Goal: Complete application form

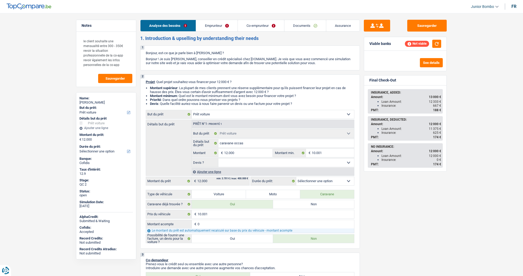
select select "car"
select select "independent"
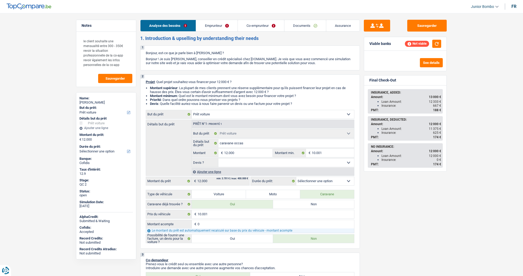
select select "worker"
select select "netSalary"
select select "familyAllowances"
select select "ownerWithMortgage"
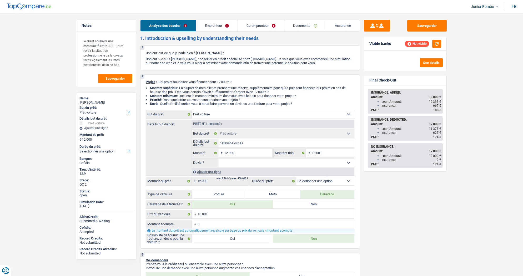
select select "mortgage"
select select "360"
select select "car"
click at [228, 24] on link "Emprunteur" at bounding box center [216, 25] width 41 height 11
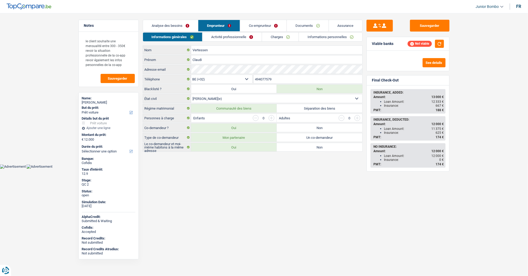
click at [322, 36] on link "Informations personnelles" at bounding box center [330, 37] width 63 height 9
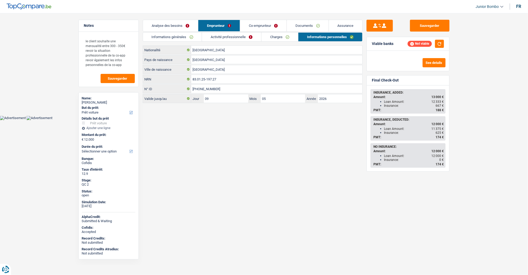
click at [173, 26] on link "Analyse des besoins" at bounding box center [170, 25] width 55 height 11
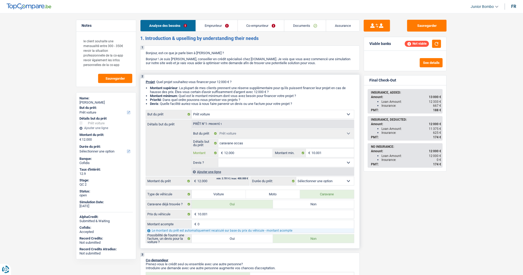
click at [240, 154] on input "12.000" at bounding box center [248, 153] width 48 height 8
type input "2"
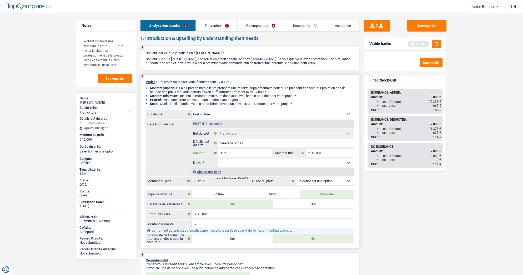
type input "25"
type input "250"
type input "2.500"
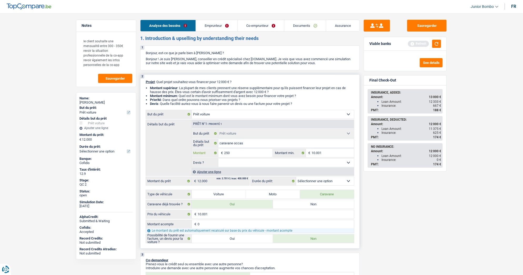
type input "2.500"
type input "25.000"
drag, startPoint x: 444, startPoint y: 208, endPoint x: 437, endPoint y: 205, distance: 7.4
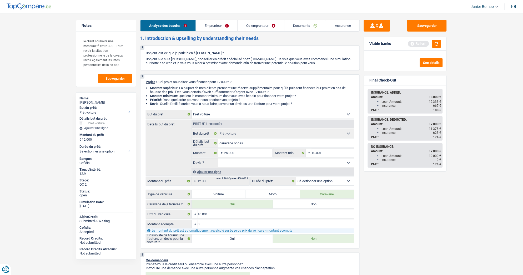
click at [441, 207] on div "Sauvegarder Viable banks Refresh See details Final Check-Out INSURANCE, ADDED: …" at bounding box center [405, 143] width 91 height 246
type input "25.000"
select select "120"
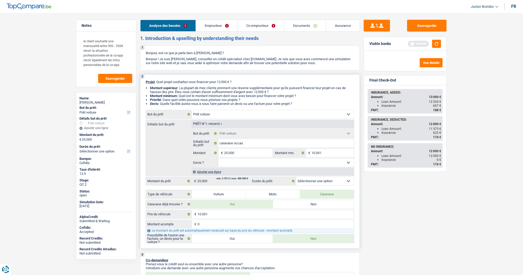
select select "120"
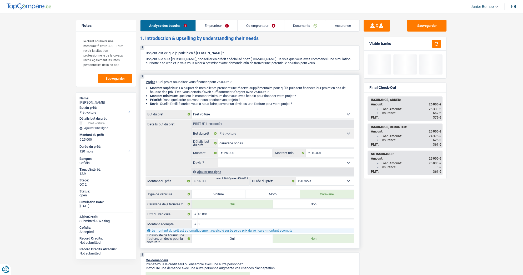
click at [212, 117] on select "Confort maison: meubles, textile, peinture, électroménager, outillage non-profe…" at bounding box center [273, 114] width 162 height 8
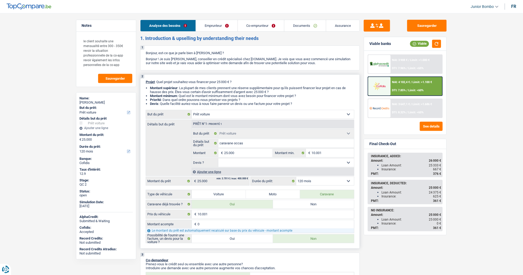
select select "renovation"
click at [192, 111] on select "Confort maison: meubles, textile, peinture, électroménager, outillage non-profe…" at bounding box center [273, 114] width 162 height 8
select select "renovation"
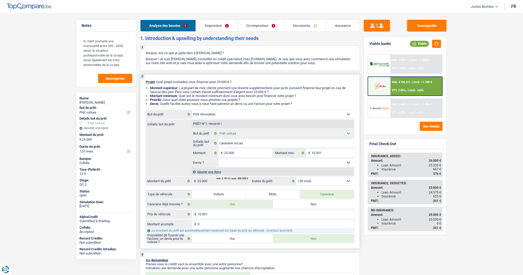
select select "renovation"
select select "car"
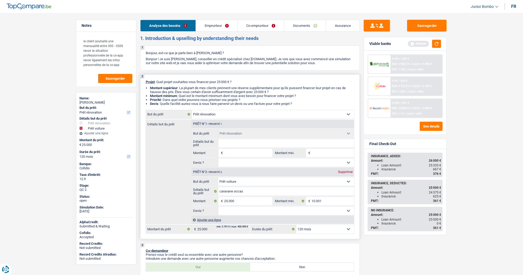
click at [343, 173] on div "Supprimer" at bounding box center [345, 171] width 17 height 3
type input "0"
select select
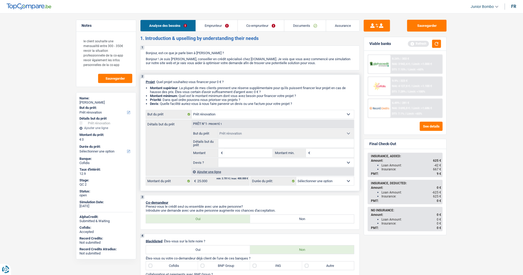
click at [237, 156] on input "Montant" at bounding box center [248, 153] width 48 height 8
type input "2"
type input "24"
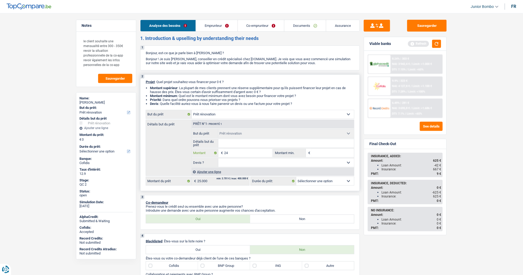
type input "2"
type input "25"
type input "250"
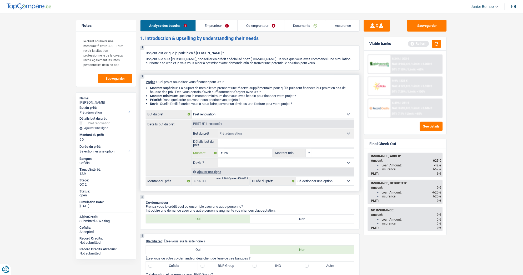
type input "250"
type input "2.500"
type input "25.000"
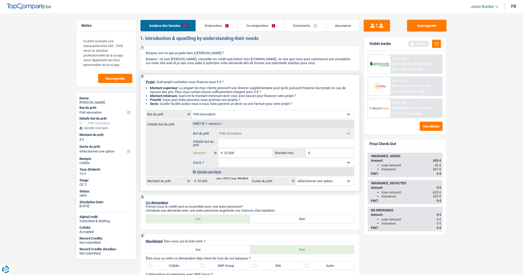
type input "25.000"
click at [345, 165] on select "Oui Non Non répondu Sélectionner une option" at bounding box center [286, 163] width 136 height 8
type input "25.000"
select select "120"
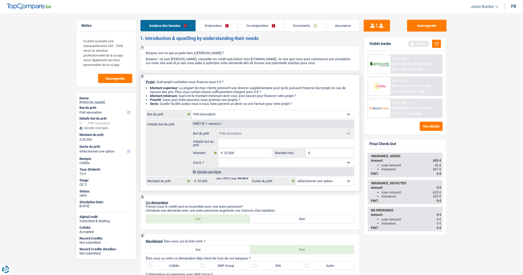
select select "120"
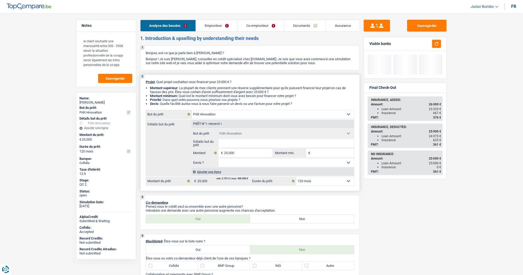
select select "false"
click at [218, 160] on select "Oui Non Non répondu Sélectionner une option" at bounding box center [286, 163] width 136 height 8
select select "false"
click at [260, 167] on fieldset "Oui Non Non répondu Sélectionner une option Devis ? Tous les champs sont obliga…" at bounding box center [273, 162] width 162 height 9
select select "yes"
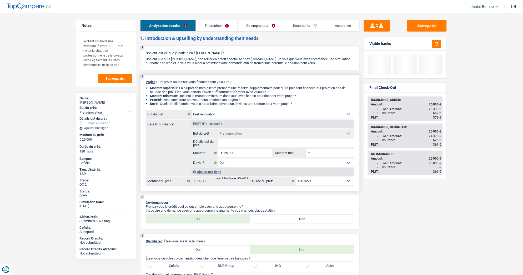
click at [218, 160] on select "Oui Non Non répondu Sélectionner une option" at bounding box center [286, 163] width 136 height 8
select select "yes"
click at [399, 169] on div "Insurance: 0 €" at bounding box center [412, 167] width 60 height 4
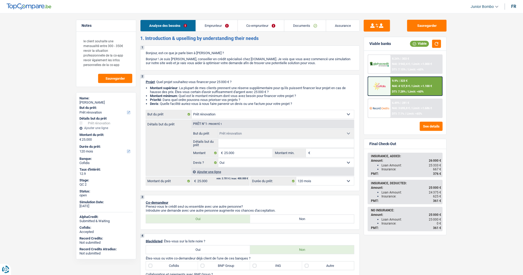
click at [409, 82] on div "9.9% | 323 € NAI: 4 127,8 € / Limit: >1.100 € DTI: 7.28% / Limit: <60%" at bounding box center [417, 86] width 52 height 18
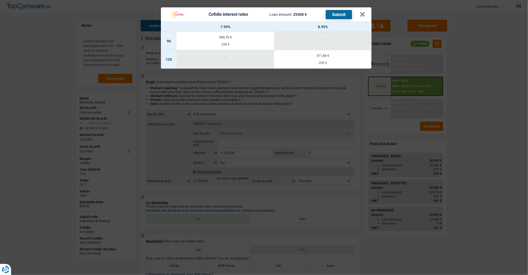
click at [320, 64] on td "311,83 € 250 €" at bounding box center [322, 59] width 97 height 18
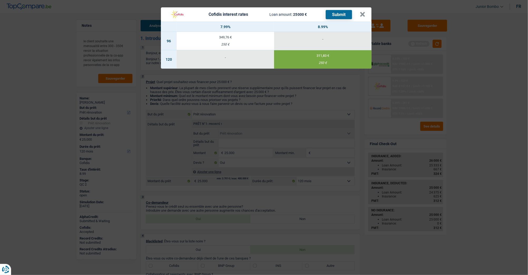
click at [225, 41] on td "349,76 € 250 €" at bounding box center [225, 41] width 97 height 18
select select "96"
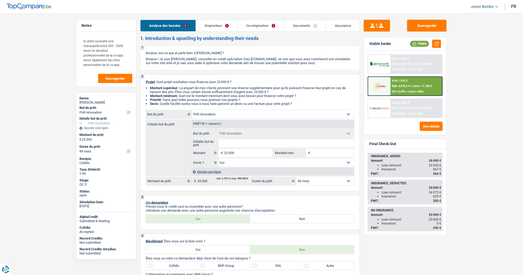
click at [391, 94] on div "9.9% | 372 € NAI: 4 078,5 € / Limit: >1.100 € DTI: 8.39% / Limit: <60%" at bounding box center [417, 86] width 52 height 18
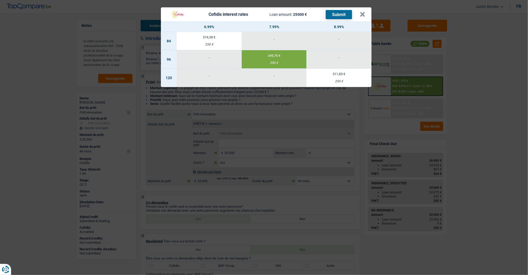
click at [219, 45] on div "250 €" at bounding box center [209, 44] width 65 height 3
select select "84"
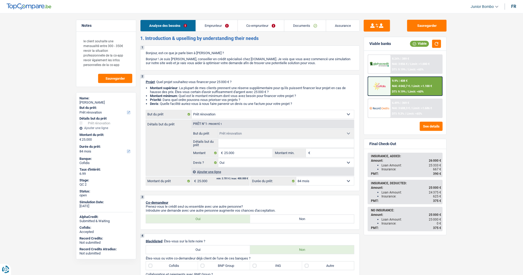
click at [395, 87] on span "NAI: 4 042,7 €" at bounding box center [401, 85] width 18 height 3
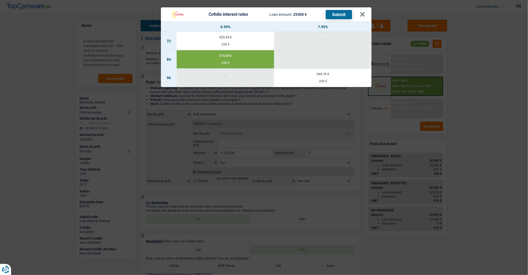
click at [343, 17] on button "Submit" at bounding box center [338, 14] width 26 height 9
click at [360, 13] on button "×" at bounding box center [362, 14] width 6 height 5
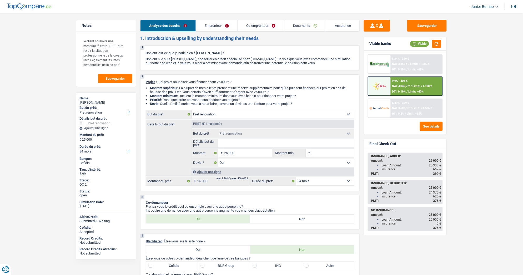
click at [218, 24] on link "Emprunteur" at bounding box center [216, 25] width 41 height 11
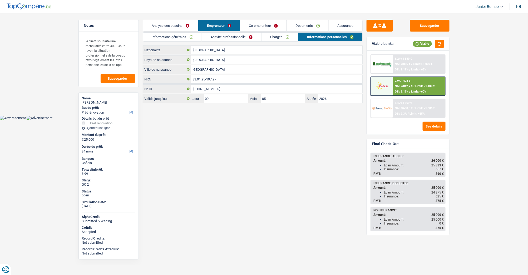
click at [224, 41] on link "Activité professionnelle" at bounding box center [231, 37] width 59 height 9
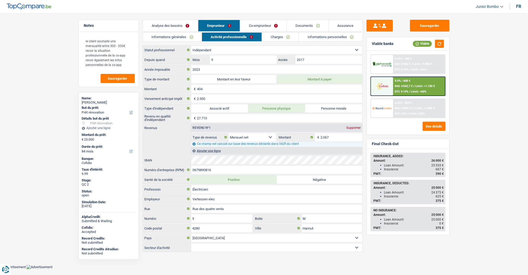
click at [264, 20] on link "Co-emprunteur" at bounding box center [263, 25] width 46 height 11
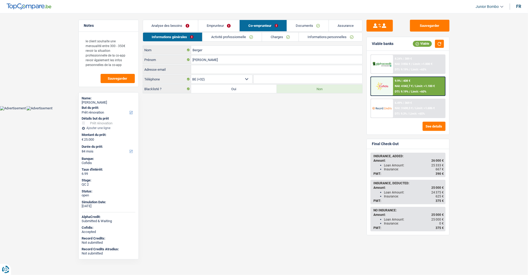
drag, startPoint x: 264, startPoint y: 25, endPoint x: 260, endPoint y: 27, distance: 3.8
click at [263, 25] on link "Co-emprunteur" at bounding box center [262, 25] width 47 height 11
click at [212, 33] on link "Activité professionnelle" at bounding box center [231, 37] width 59 height 9
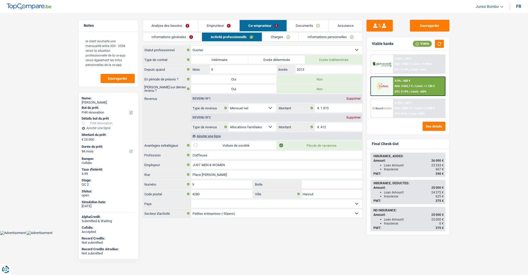
click at [412, 88] on div "9.9% | 408 € NAI: 4 042,7 € / Limit: >1.100 € DTI: 9.19% / Limit: <60%" at bounding box center [419, 86] width 52 height 18
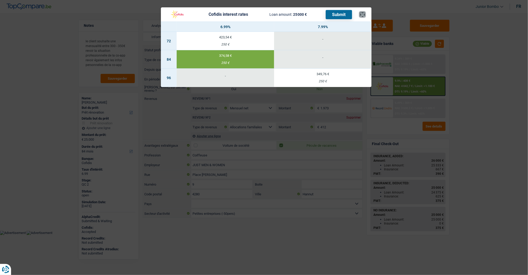
click at [364, 16] on button "×" at bounding box center [362, 14] width 6 height 5
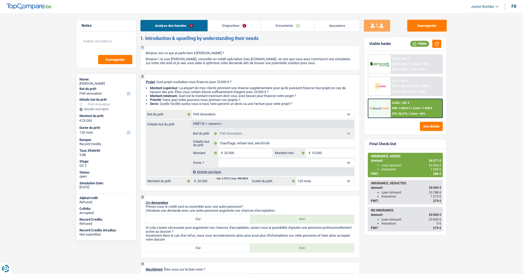
select select "renovation"
select select "120"
select select "renovation"
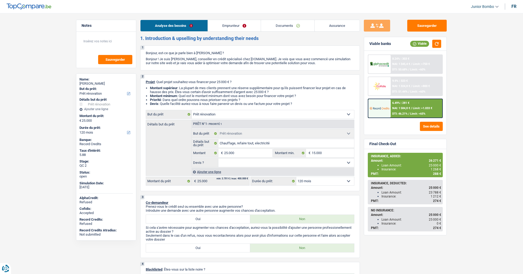
select select "120"
select select "worker"
select select "netSalary"
select select "ownerWithMortgage"
select select "mortgage"
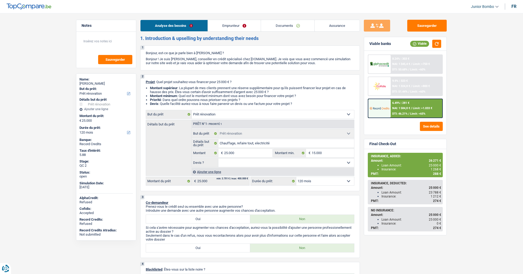
select select "300"
select select "renovation"
select select "120"
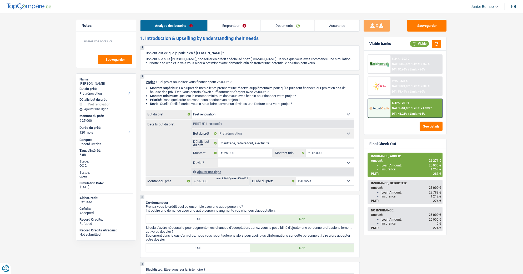
click at [232, 30] on link "Emprunteur" at bounding box center [234, 25] width 53 height 11
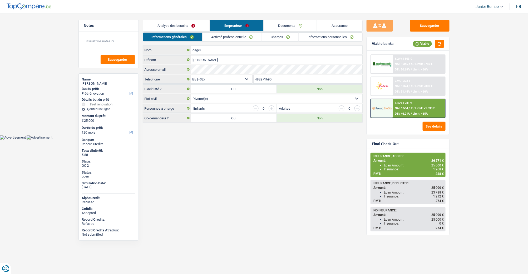
click at [234, 42] on div "Informations générales Activité professionnelle Charges Informations personnell…" at bounding box center [253, 77] width 220 height 90
click at [234, 39] on link "Activité professionnelle" at bounding box center [231, 37] width 59 height 9
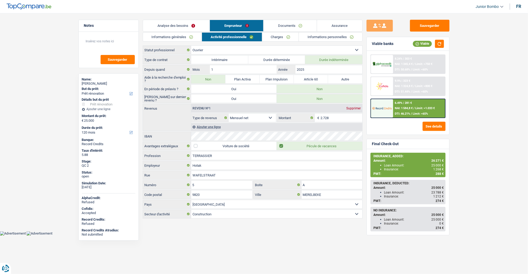
click at [280, 36] on link "Charges" at bounding box center [280, 37] width 37 height 9
